Goal: Task Accomplishment & Management: Manage account settings

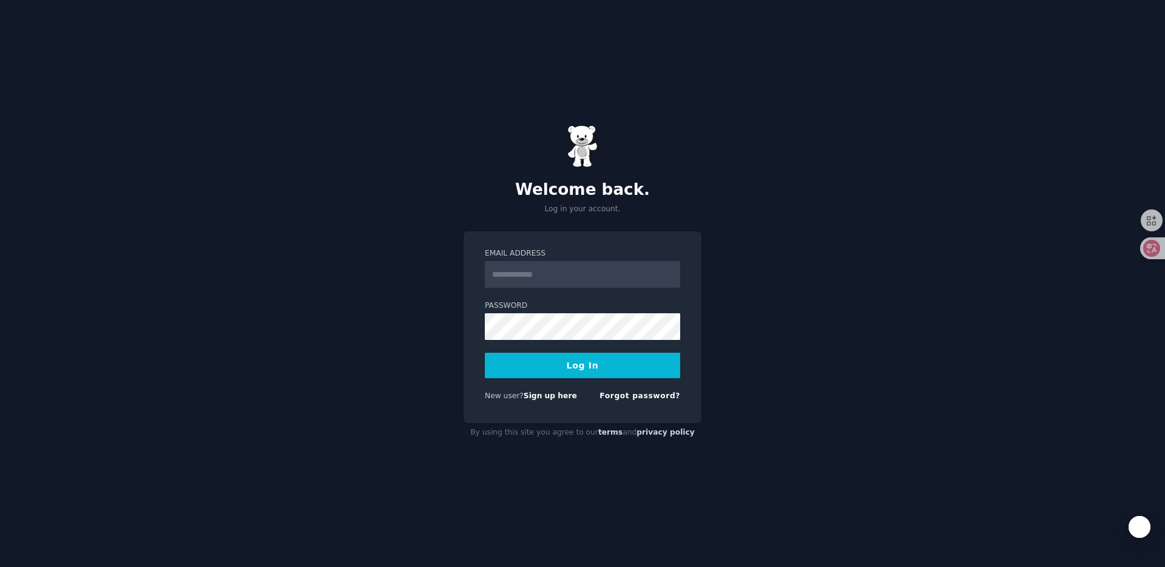
click at [588, 152] on img at bounding box center [582, 146] width 30 height 42
click at [583, 189] on h2 "Welcome back." at bounding box center [583, 189] width 238 height 19
click at [580, 192] on h2 "Welcome back." at bounding box center [583, 189] width 238 height 19
click at [760, 205] on div "Welcome back. Log in your account. Email Address Password Log In New user? Sign…" at bounding box center [582, 283] width 1165 height 567
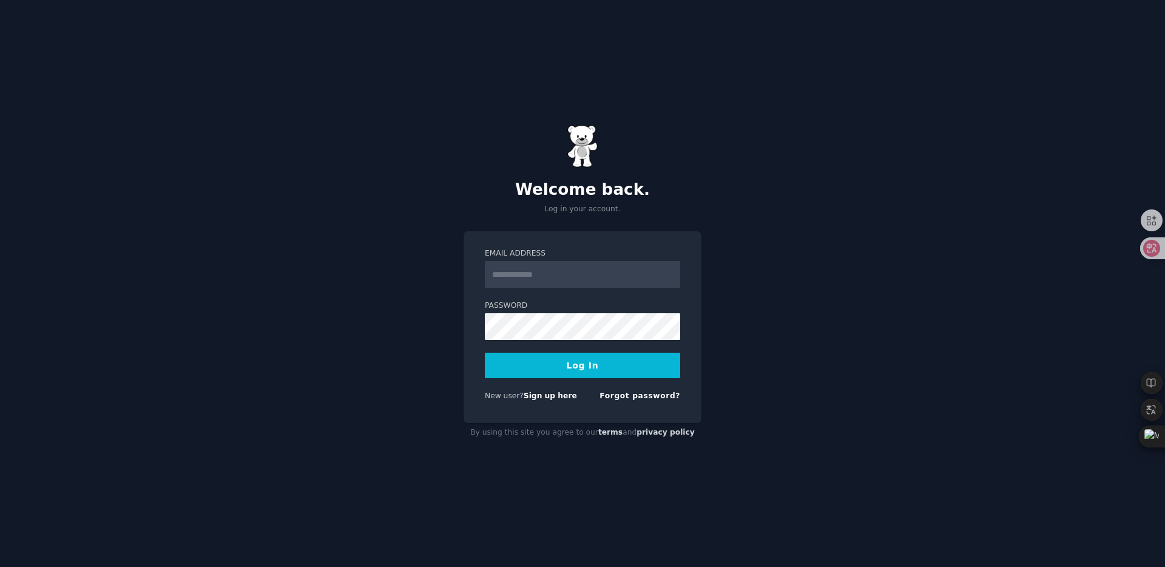
click at [790, 314] on div "Welcome back. Log in your account. Email Address Password Log In New user? Sign…" at bounding box center [582, 283] width 1165 height 567
click at [268, 145] on div "Welcome back. Log in your account. Email Address Password Log In New user? Sign…" at bounding box center [582, 283] width 1165 height 567
